Goal: Information Seeking & Learning: Learn about a topic

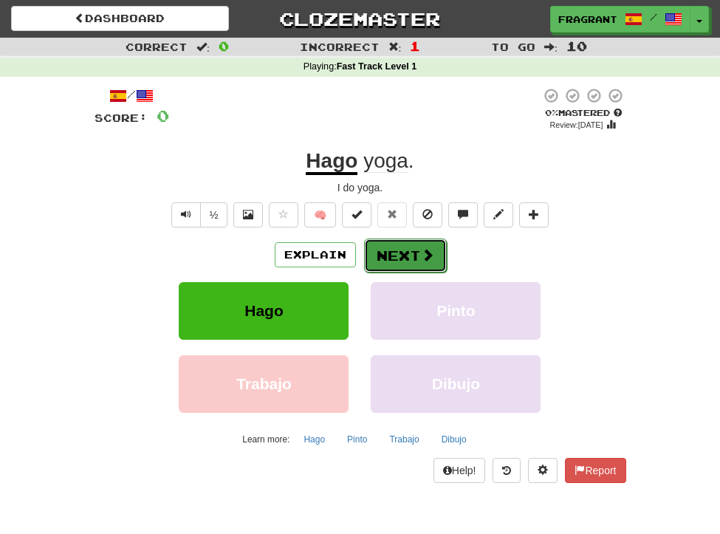
click at [411, 254] on button "Next" at bounding box center [405, 255] width 83 height 34
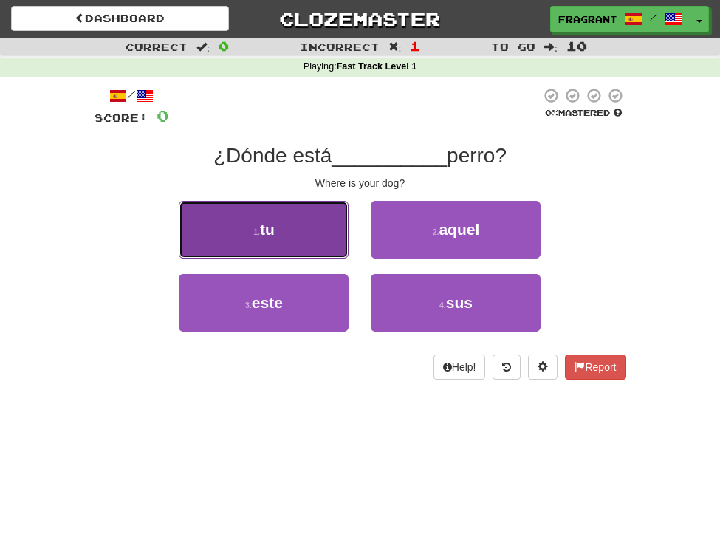
click at [304, 220] on button "1 . tu" at bounding box center [264, 230] width 170 height 58
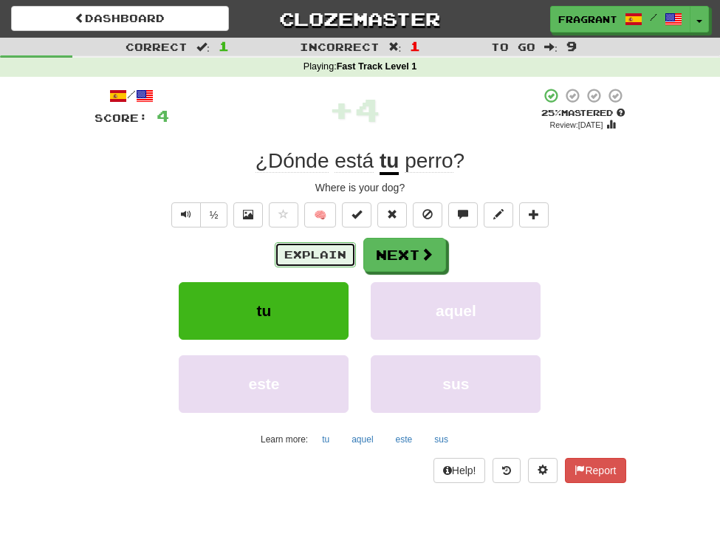
click at [326, 258] on button "Explain" at bounding box center [315, 254] width 81 height 25
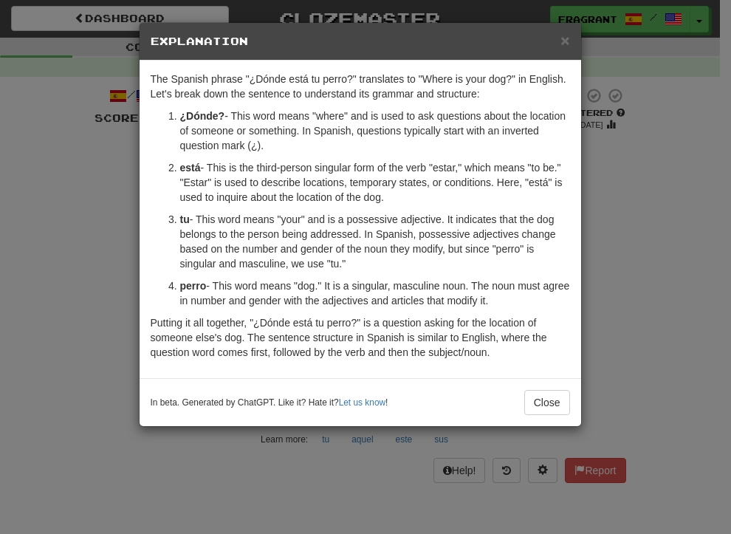
click at [640, 337] on div "× Explanation The Spanish phrase "¿Dónde está tu perro?" translates to "Where i…" at bounding box center [365, 267] width 731 height 534
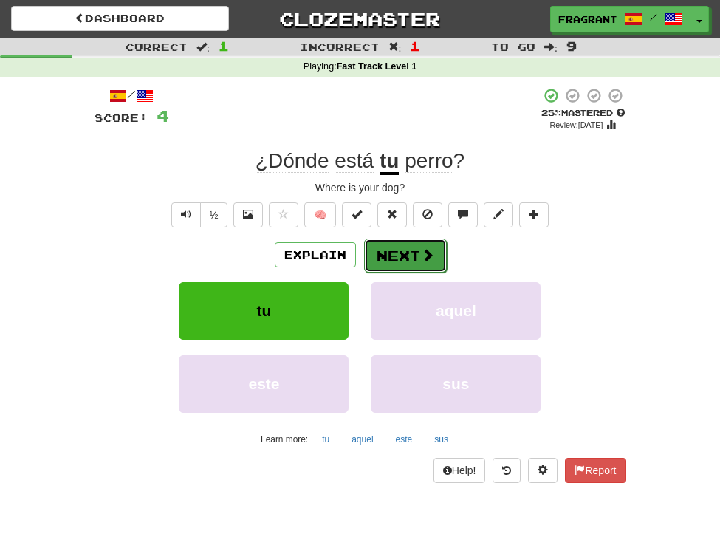
click at [402, 255] on button "Next" at bounding box center [405, 255] width 83 height 34
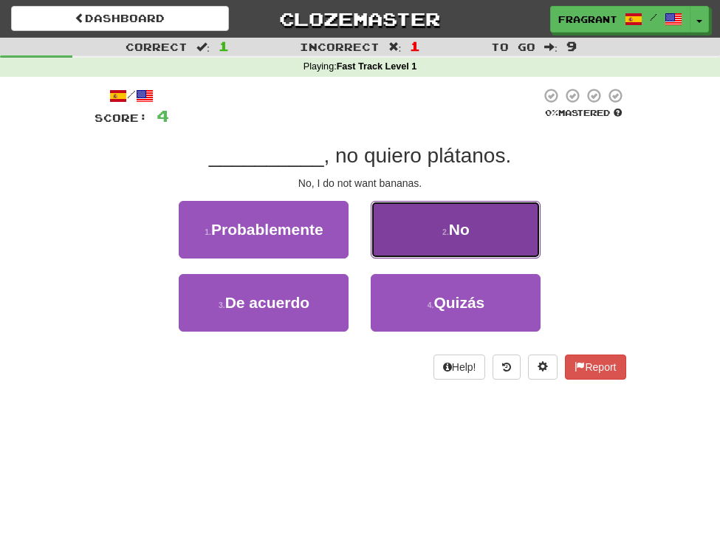
click at [424, 247] on button "2 . No" at bounding box center [456, 230] width 170 height 58
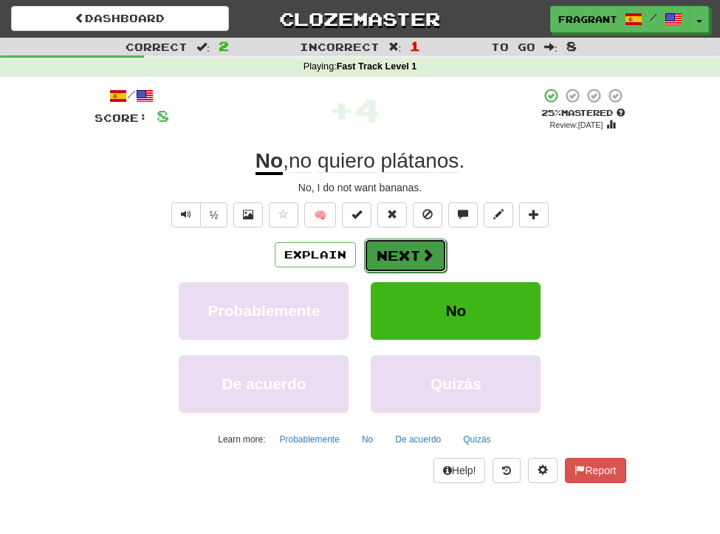
click at [421, 253] on span at bounding box center [427, 254] width 13 height 13
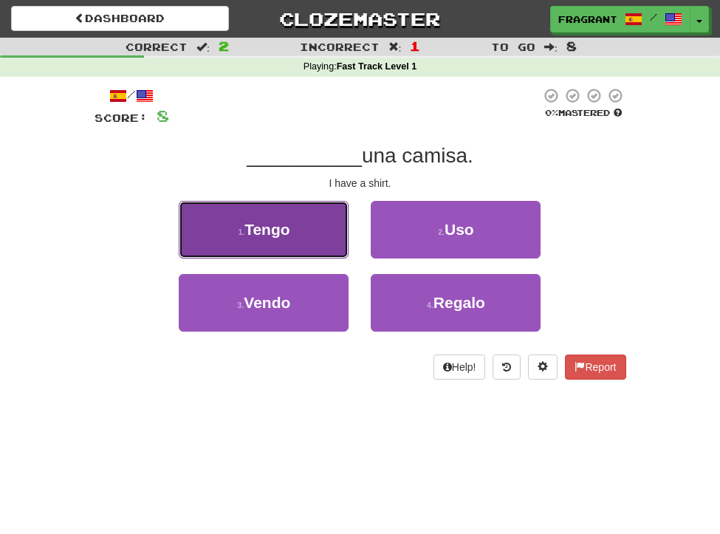
click at [315, 224] on button "1 . Tengo" at bounding box center [264, 230] width 170 height 58
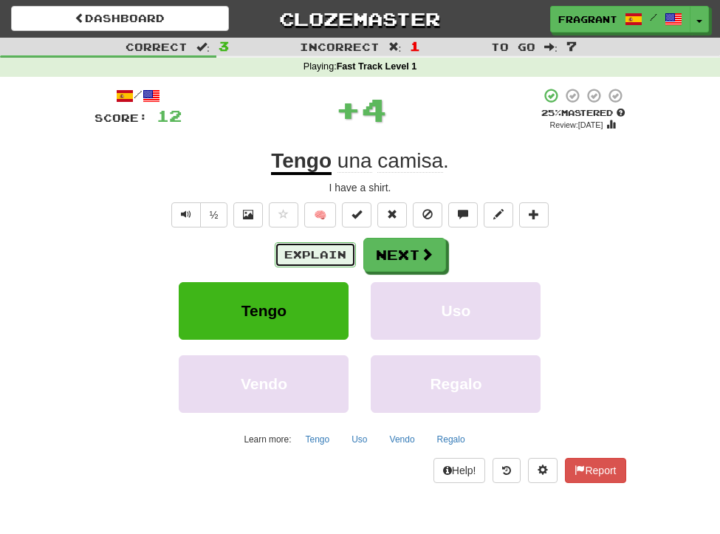
click at [301, 256] on button "Explain" at bounding box center [315, 254] width 81 height 25
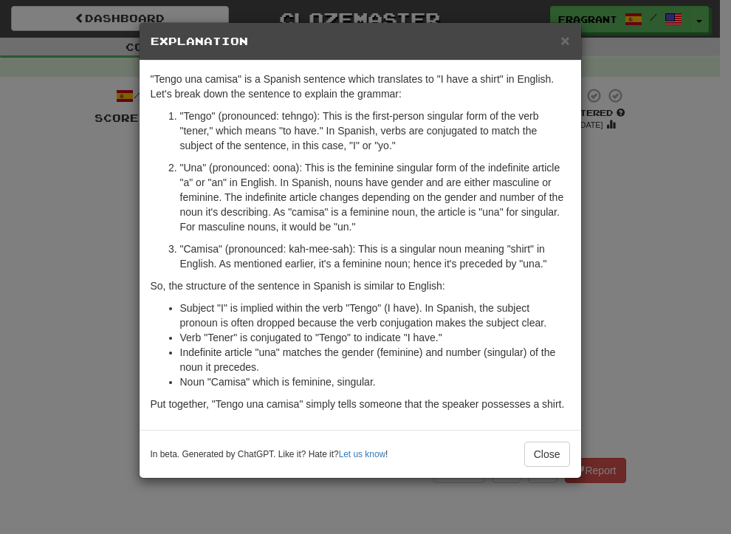
click at [648, 262] on div "× Explanation "Tengo una camisa" is a Spanish sentence which translates to "I h…" at bounding box center [365, 267] width 731 height 534
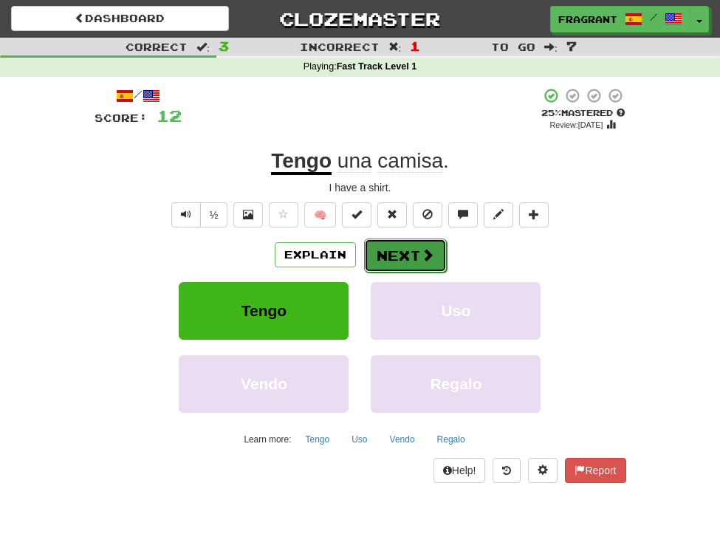
click at [430, 253] on span at bounding box center [427, 254] width 13 height 13
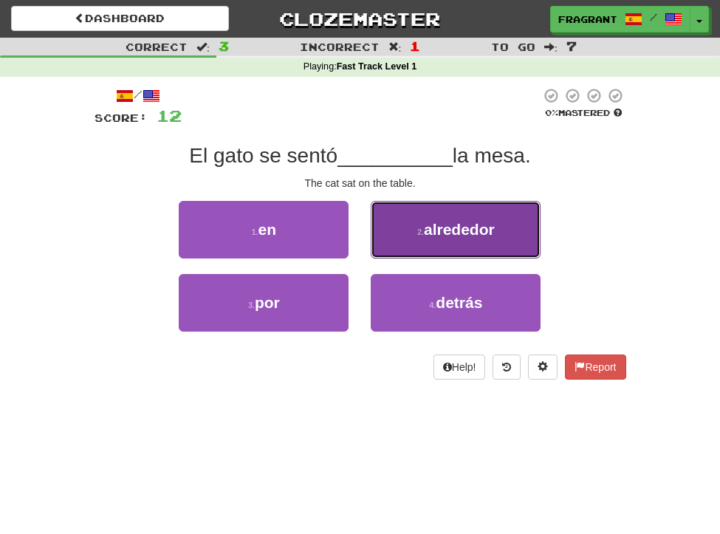
click at [476, 221] on span "alrededor" at bounding box center [459, 229] width 71 height 17
